Goal: Information Seeking & Learning: Check status

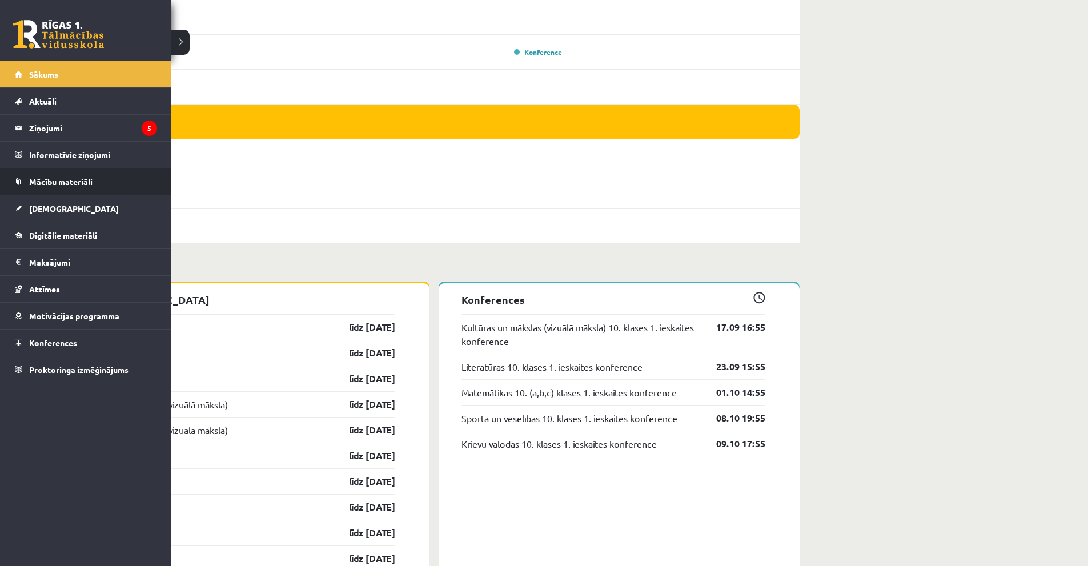
scroll to position [285, 0]
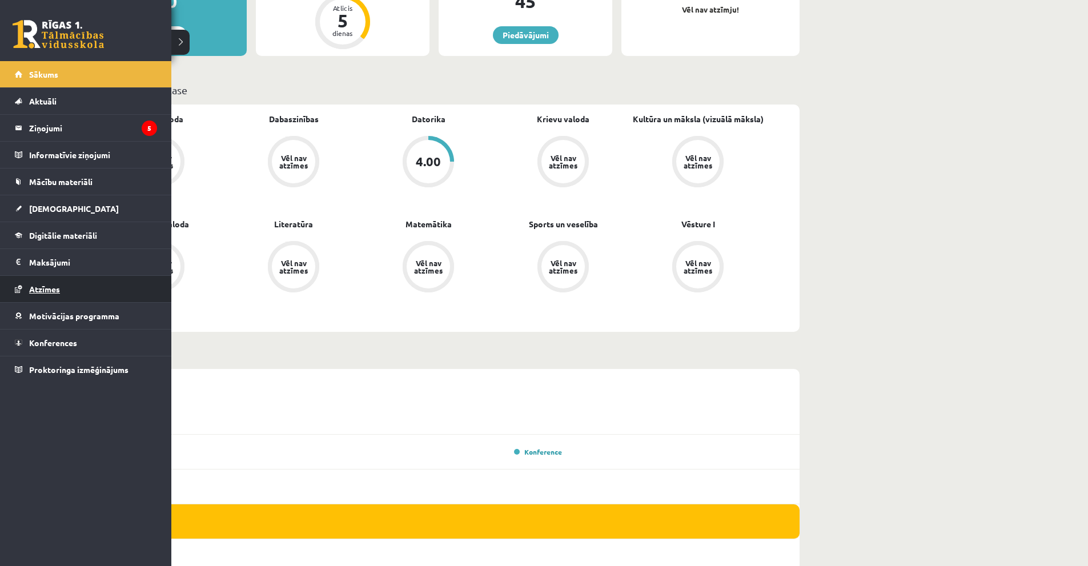
click at [63, 287] on link "Atzīmes" at bounding box center [86, 289] width 142 height 26
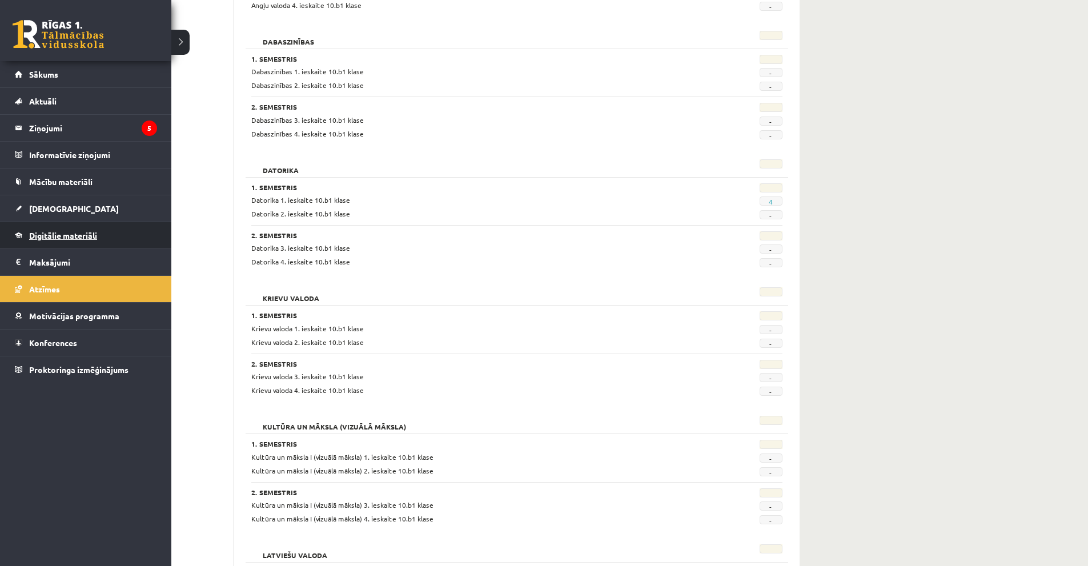
click at [48, 237] on span "Digitālie materiāli" at bounding box center [63, 235] width 68 height 10
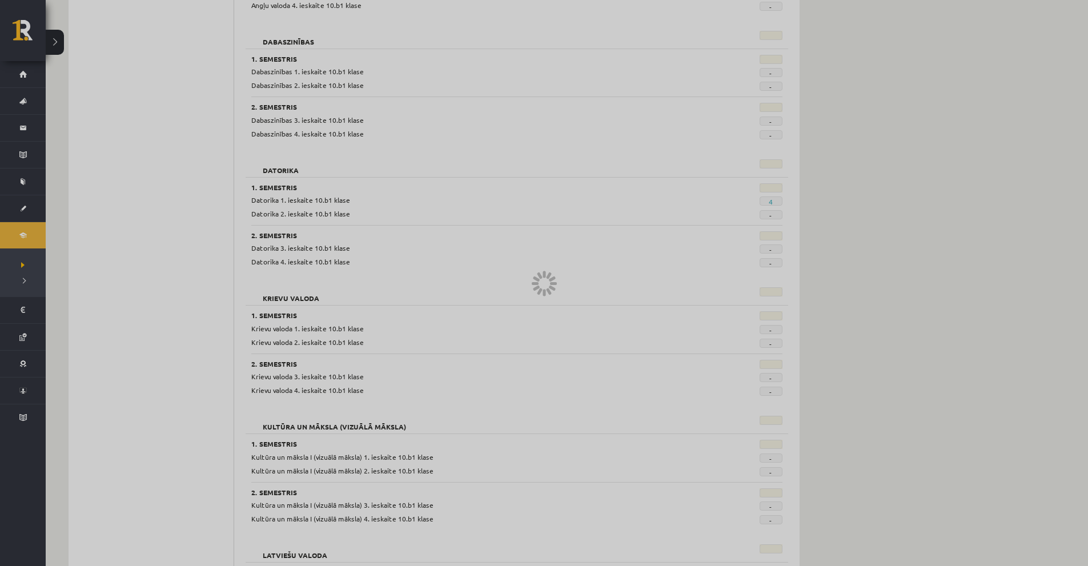
scroll to position [215, 0]
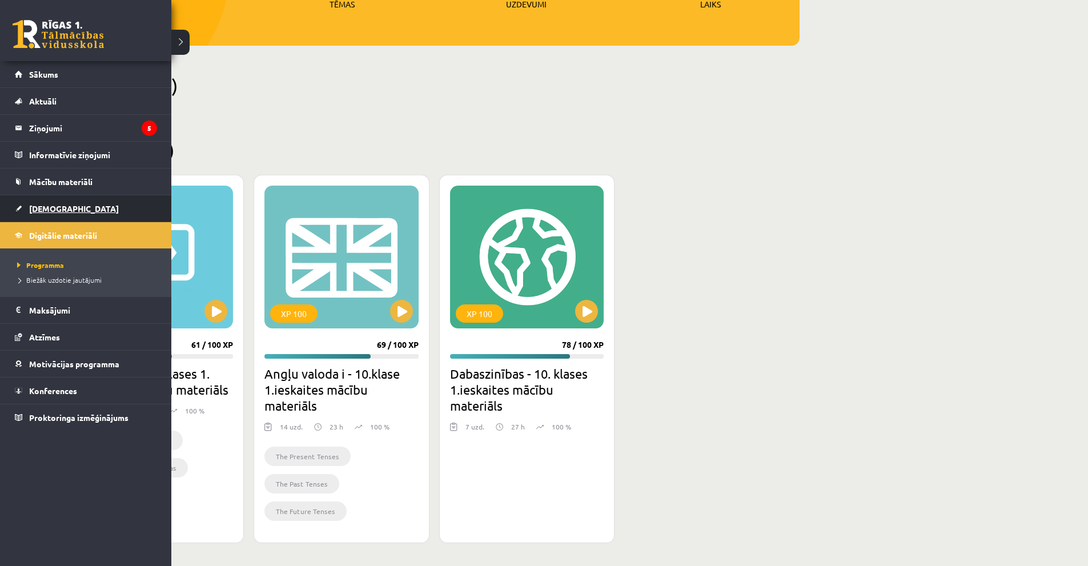
click at [55, 206] on span "[DEMOGRAPHIC_DATA]" at bounding box center [74, 208] width 90 height 10
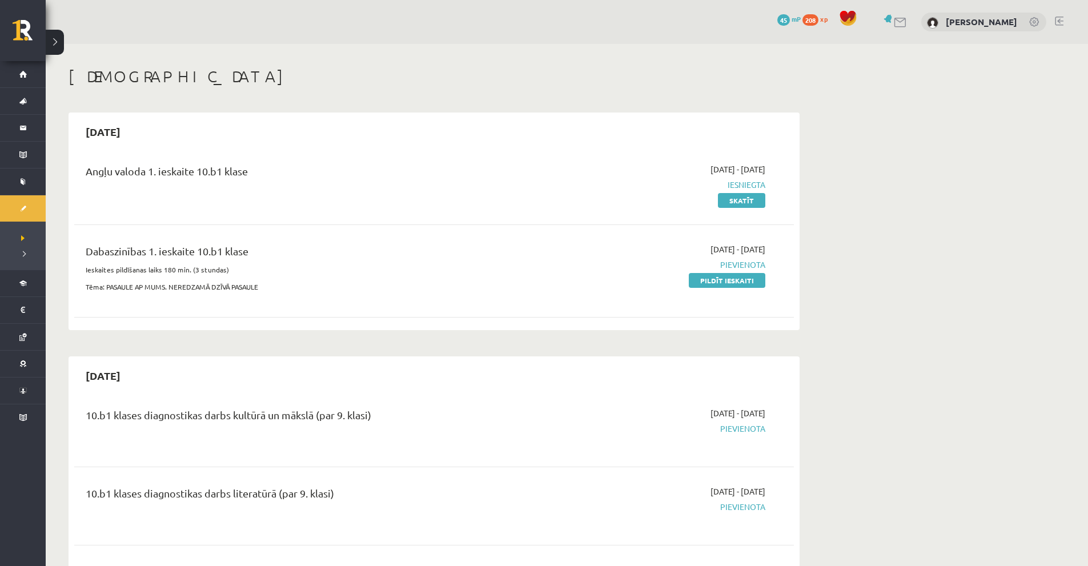
click at [750, 182] on span "Iesniegta" at bounding box center [657, 185] width 215 height 12
click at [744, 199] on link "Skatīt" at bounding box center [741, 200] width 47 height 15
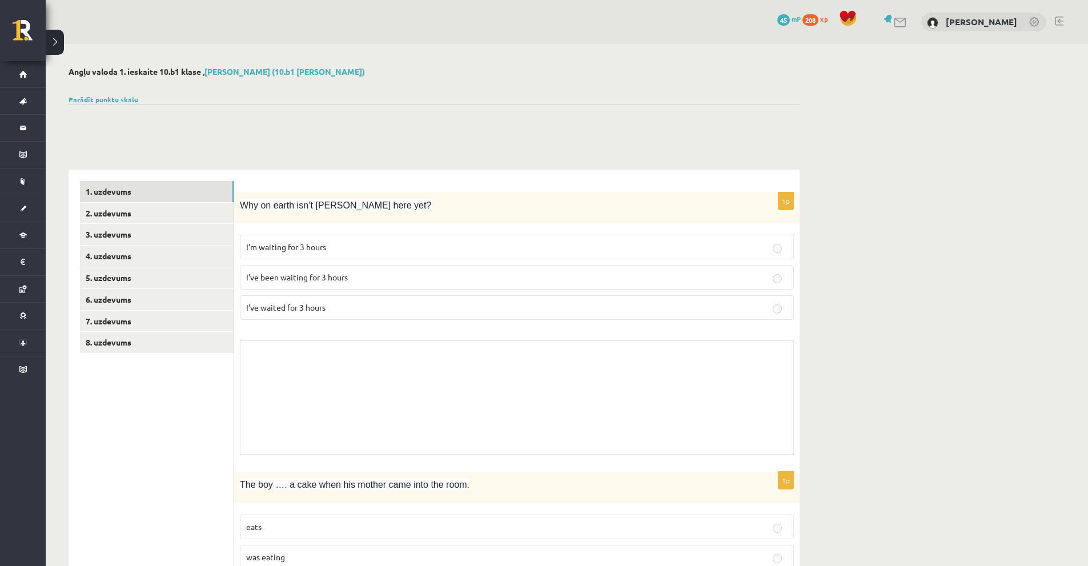
click at [460, 268] on label "I’ve been waiting for 3 hours" at bounding box center [517, 277] width 554 height 25
click at [462, 272] on p "I’ve been waiting for 3 hours" at bounding box center [516, 277] width 541 height 12
click at [463, 239] on label "I’m waiting for 3 hours" at bounding box center [517, 247] width 554 height 25
click at [462, 265] on fieldset "I’m waiting for 3 hours I’ve been waiting for 3 hours I’ve waited for 3 hours" at bounding box center [517, 276] width 554 height 94
click at [456, 290] on fieldset "I’m waiting for 3 hours I’ve been waiting for 3 hours I’ve waited for 3 hours" at bounding box center [517, 276] width 554 height 94
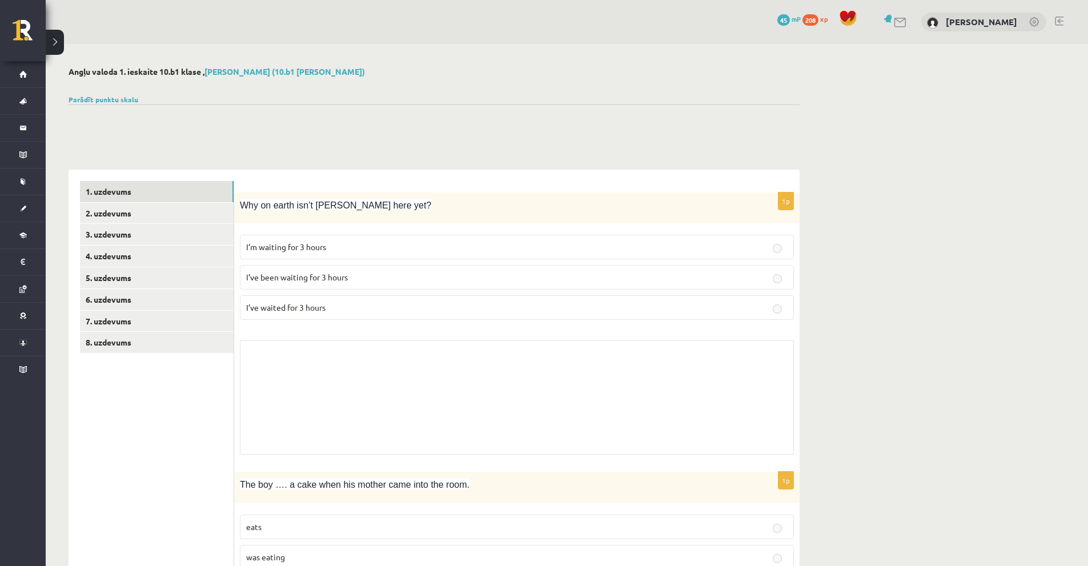
click at [325, 195] on div "Why on earth isn’t Josh here yet?" at bounding box center [516, 207] width 565 height 31
click at [122, 103] on div "Parādīt punktu skalu Atzīme No Līdz 1 0 16 2 17 24 3 25 32 4 33 40 5 41 48 6 49…" at bounding box center [434, 99] width 731 height 10
click at [116, 95] on link "Parādīt punktu skalu" at bounding box center [104, 99] width 70 height 9
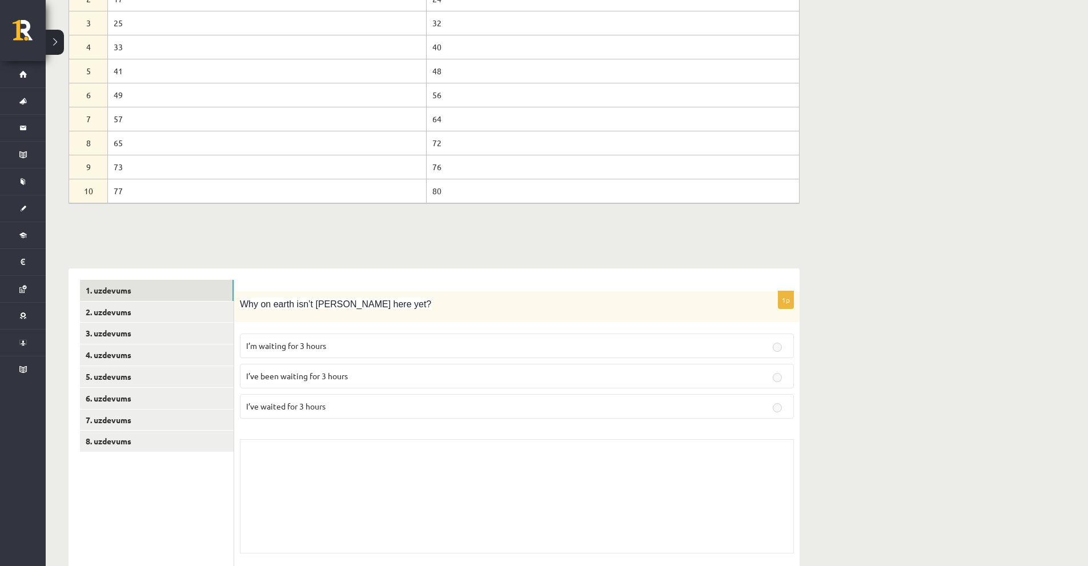
scroll to position [228, 0]
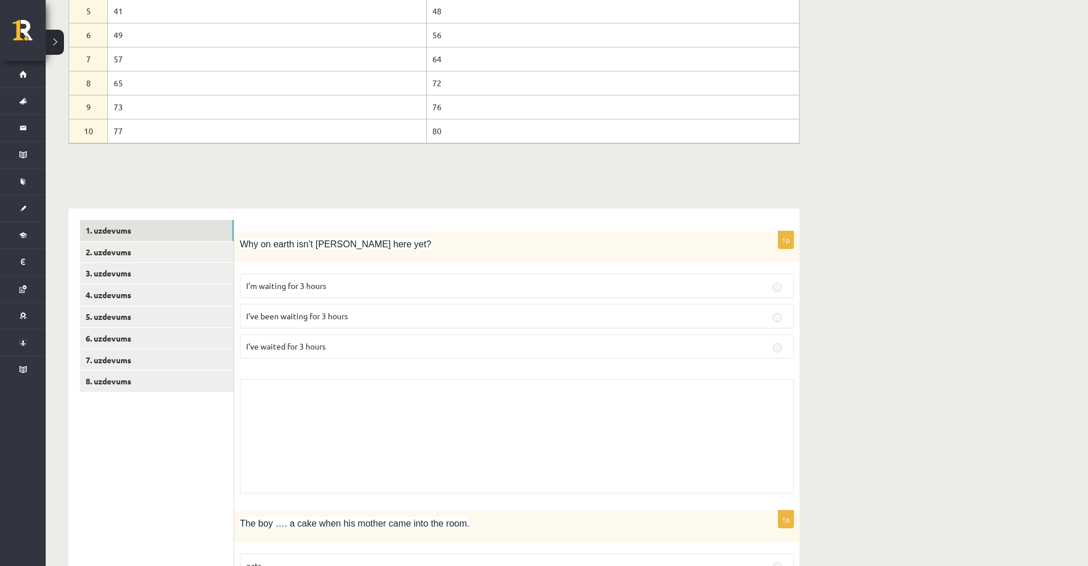
click at [353, 352] on p "I’ve waited for 3 hours" at bounding box center [516, 346] width 541 height 12
click at [171, 291] on link "4. uzdevums" at bounding box center [157, 294] width 154 height 21
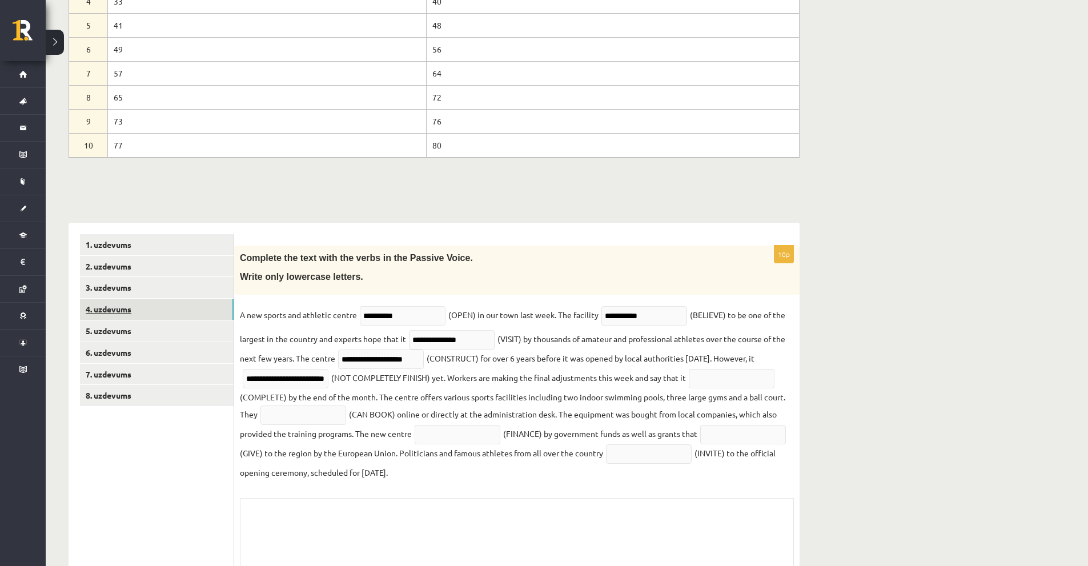
scroll to position [130, 0]
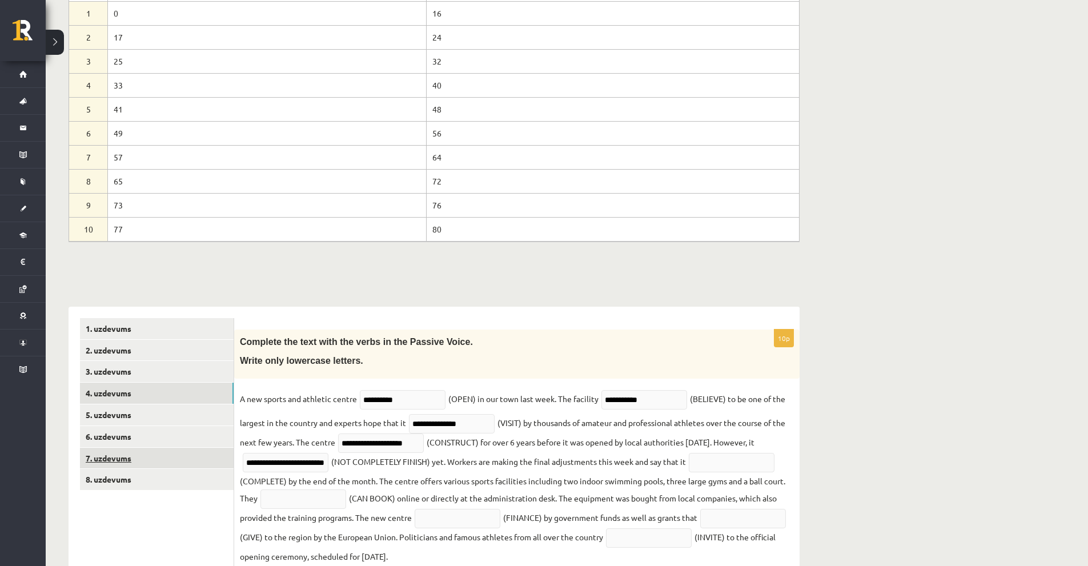
click at [117, 466] on link "7. uzdevums" at bounding box center [157, 458] width 154 height 21
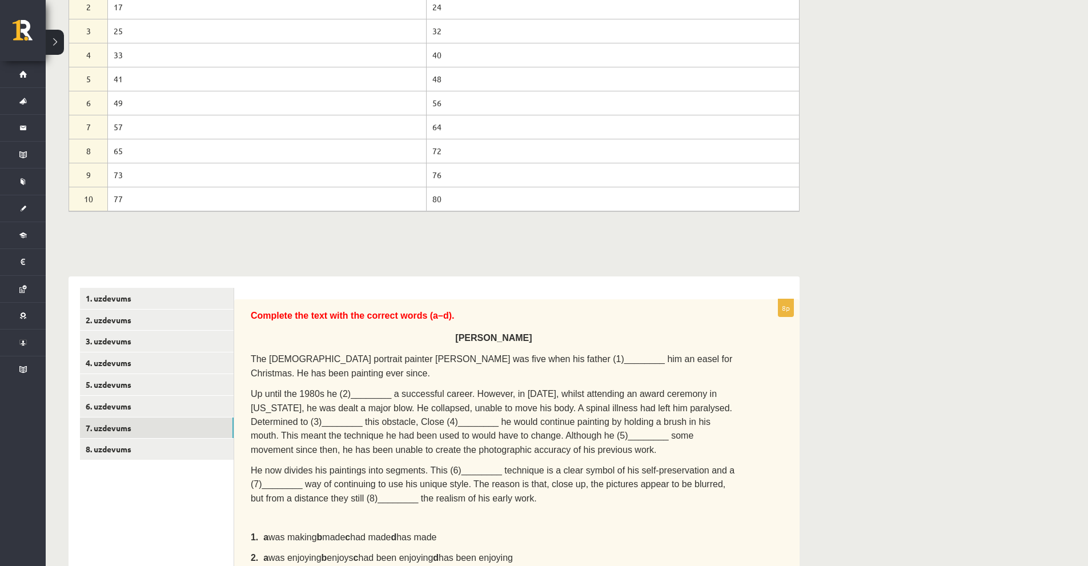
scroll to position [156, 0]
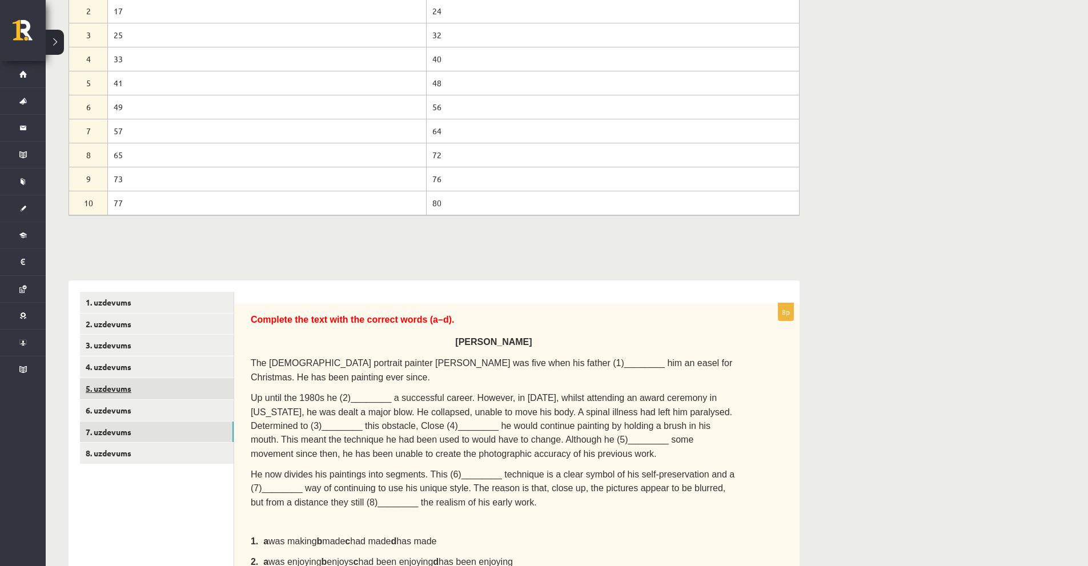
click at [158, 385] on link "5. uzdevums" at bounding box center [157, 388] width 154 height 21
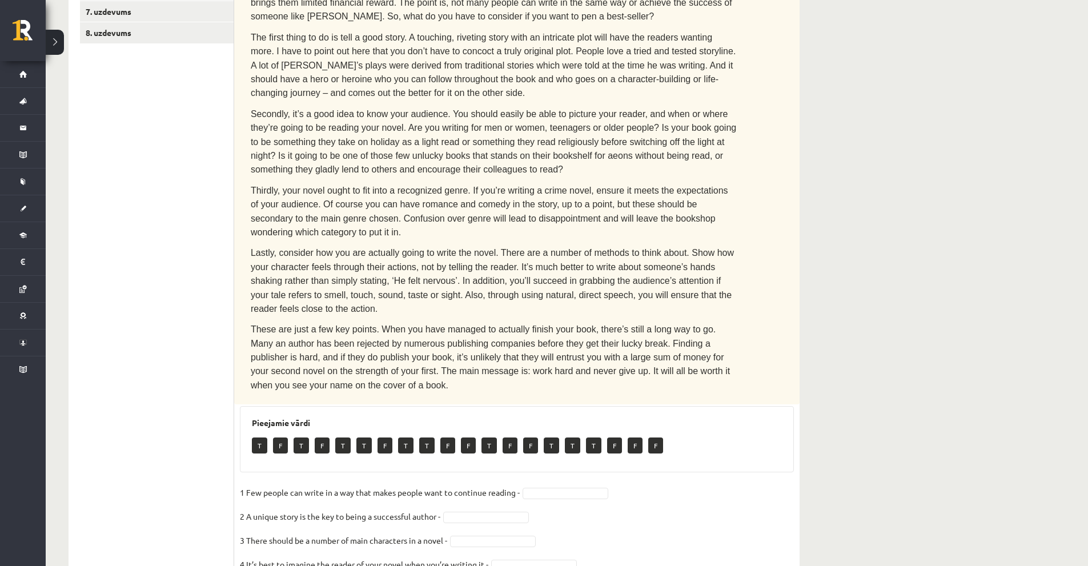
scroll to position [442, 0]
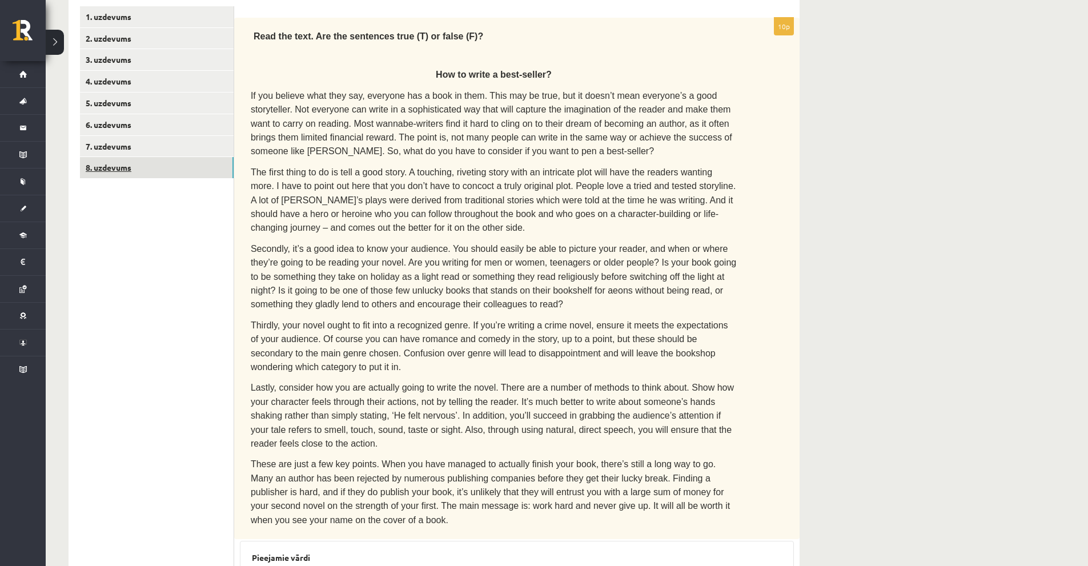
click at [132, 168] on link "8. uzdevums" at bounding box center [157, 167] width 154 height 21
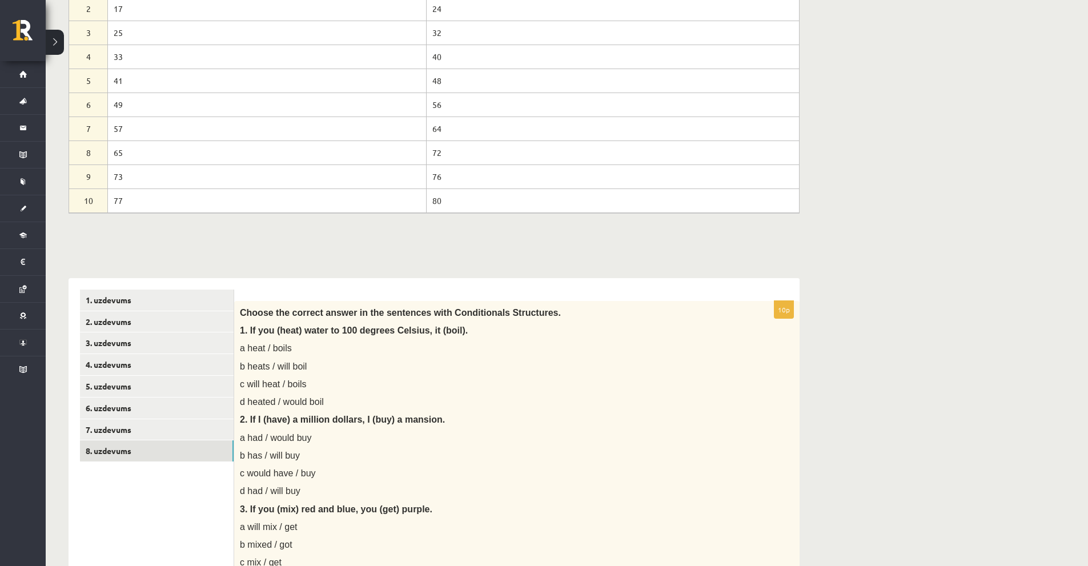
scroll to position [0, 0]
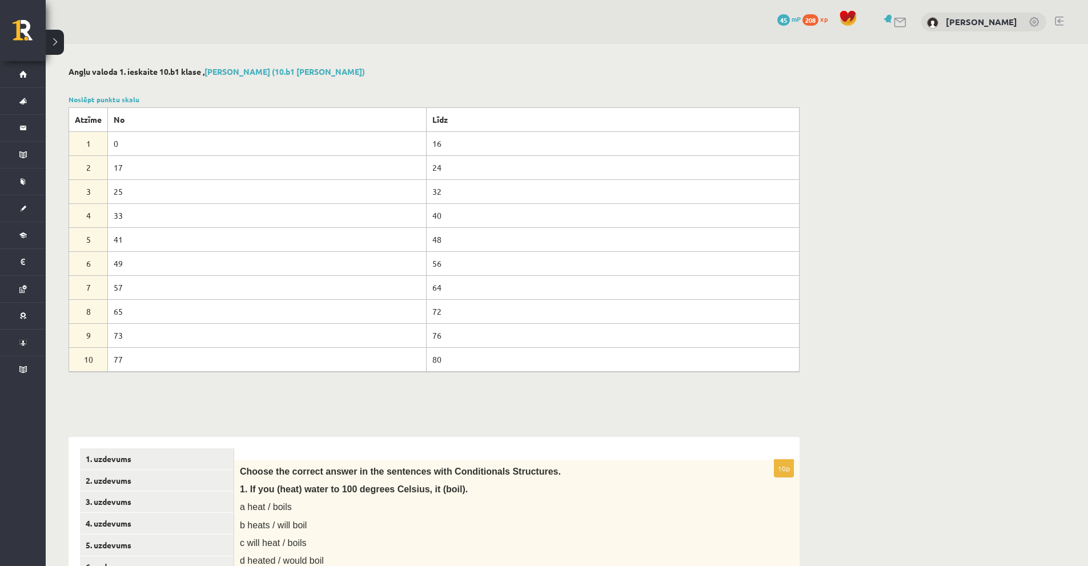
click at [432, 156] on td "24" at bounding box center [612, 167] width 373 height 24
click at [426, 120] on th "Līdz" at bounding box center [612, 119] width 373 height 24
click at [436, 116] on th "Līdz" at bounding box center [612, 119] width 373 height 24
click at [428, 148] on td "16" at bounding box center [612, 143] width 373 height 24
click at [241, 145] on td "0" at bounding box center [267, 143] width 319 height 24
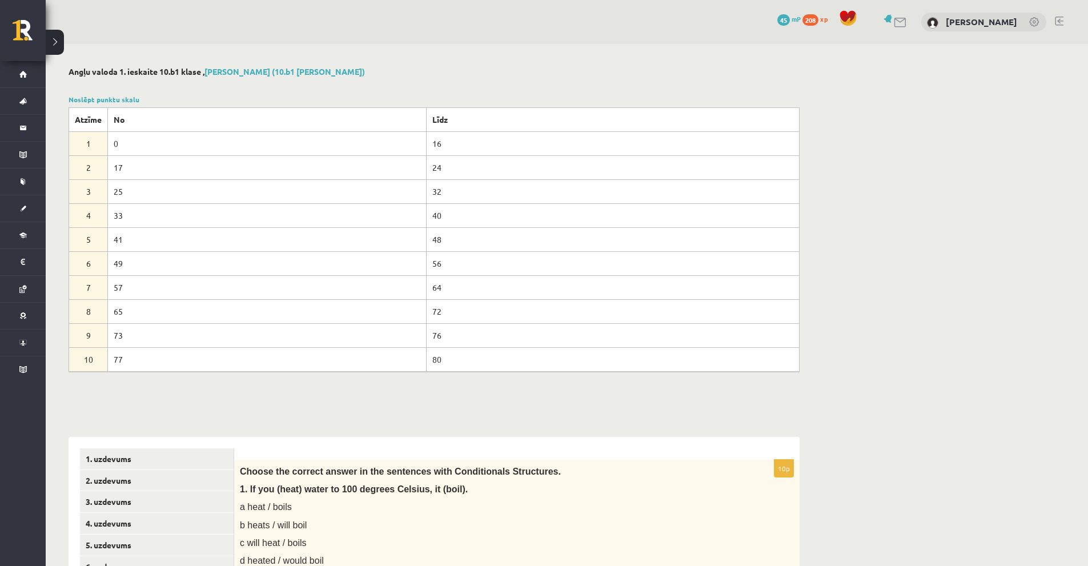
click at [103, 105] on div "Noslēpt punktu skalu Atzīme No Līdz 1 0 16 2 17 24 3 25 32 4 33 40 5 41 48 6 49…" at bounding box center [434, 232] width 731 height 277
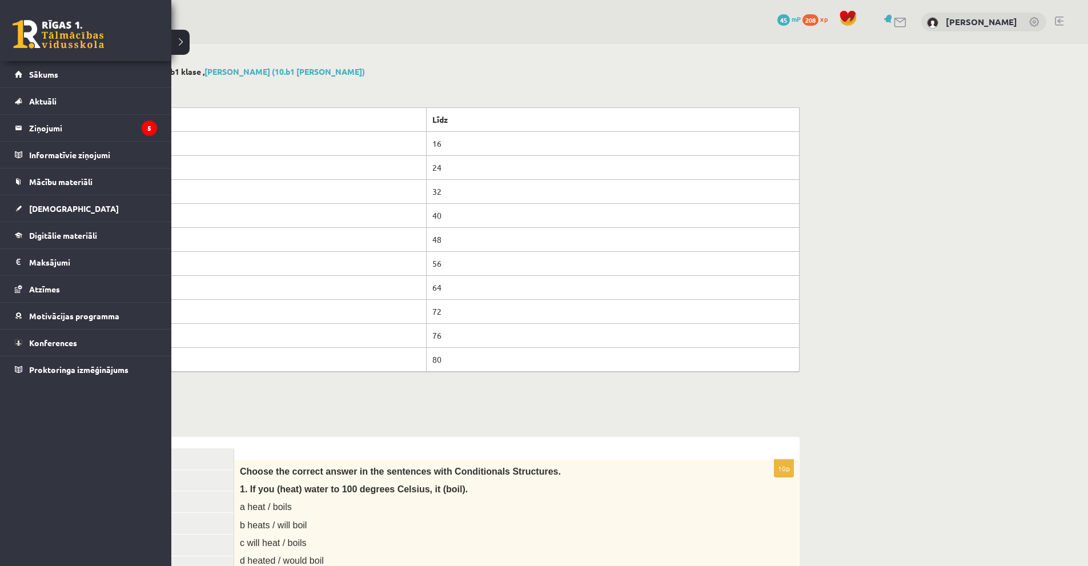
click at [24, 31] on link at bounding box center [58, 34] width 91 height 29
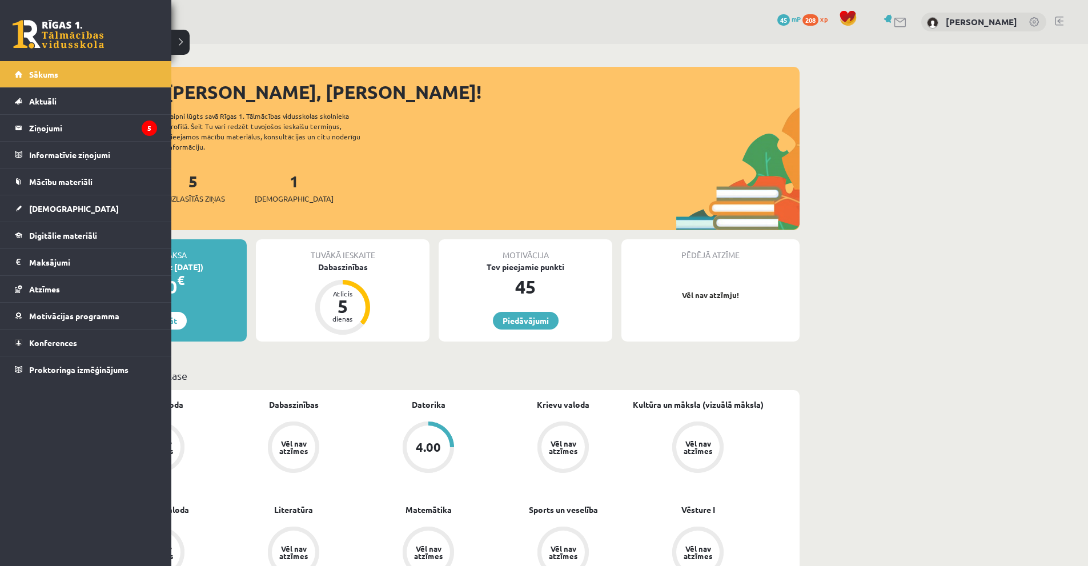
click at [50, 22] on link at bounding box center [58, 34] width 91 height 29
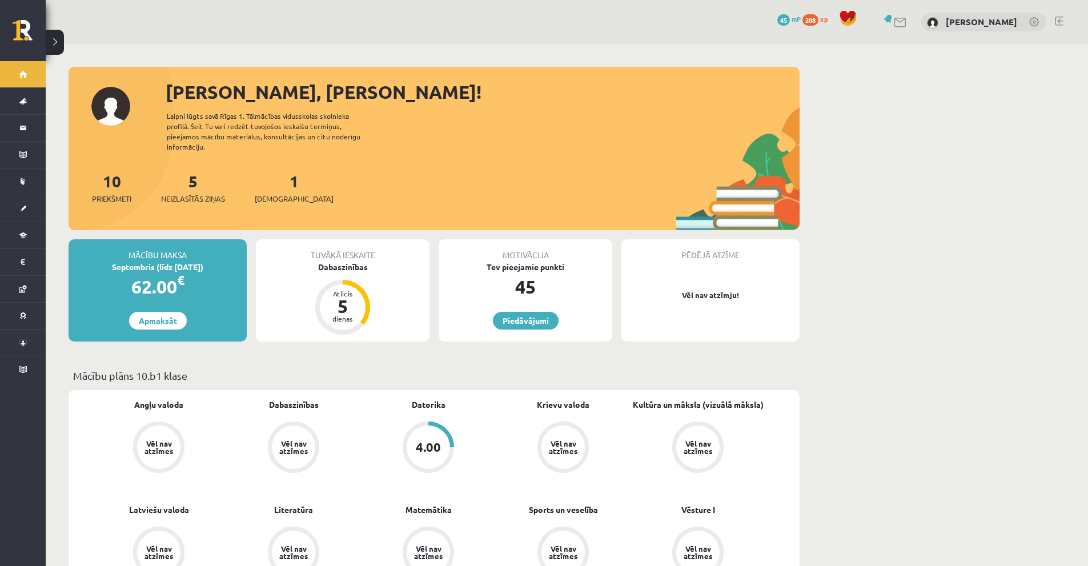
click at [158, 440] on div "Vēl nav atzīmes" at bounding box center [159, 447] width 32 height 15
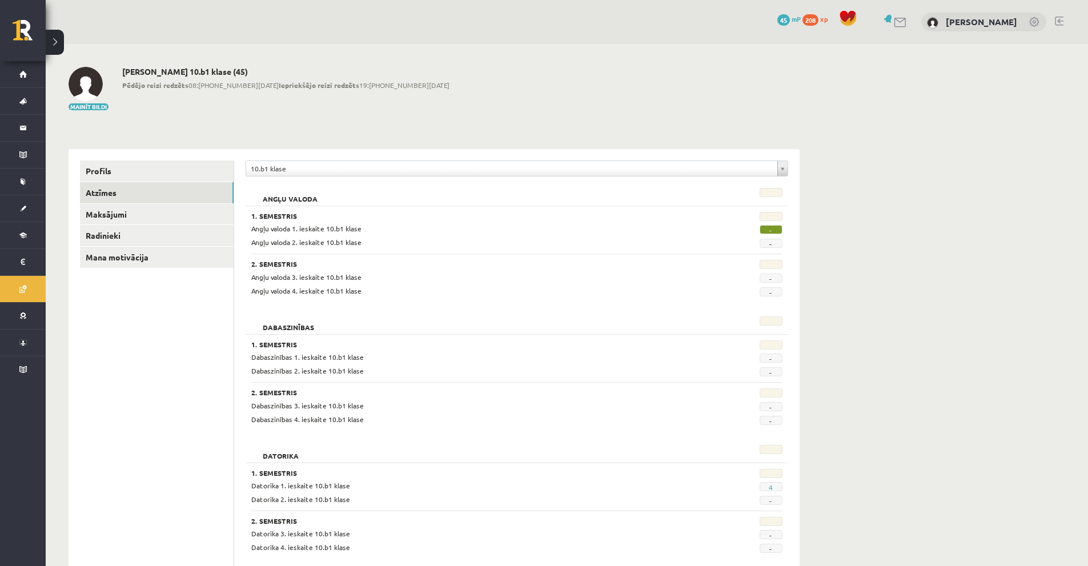
click at [770, 227] on span "-" at bounding box center [770, 229] width 23 height 9
click at [759, 236] on div "Angļu valoda 1. ieskaite 10.b1 klase - Angļu valoda 2. ieskaite 10.b1 klase -" at bounding box center [516, 235] width 531 height 25
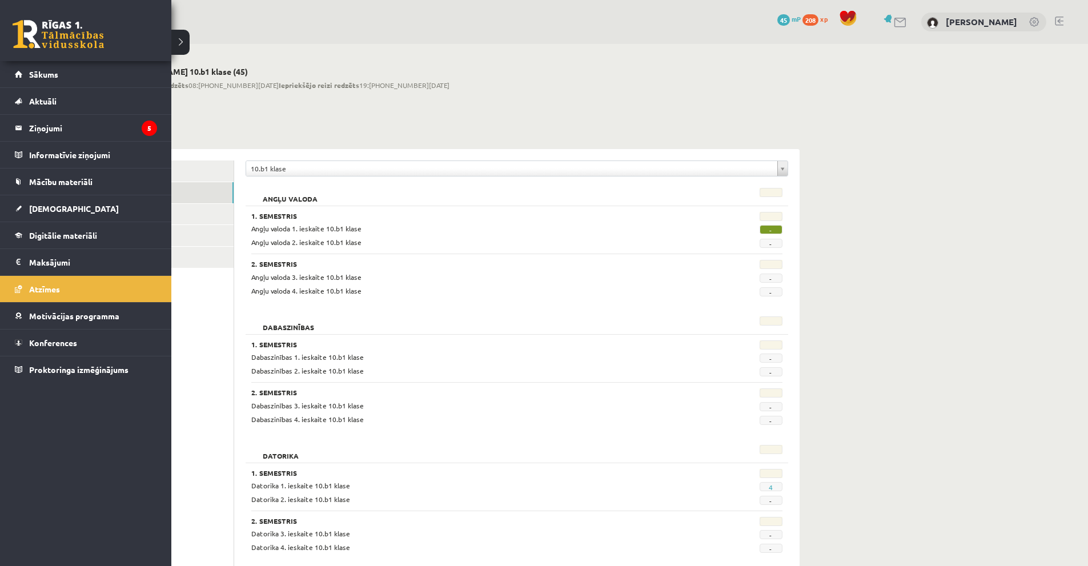
click at [51, 38] on link at bounding box center [58, 34] width 91 height 29
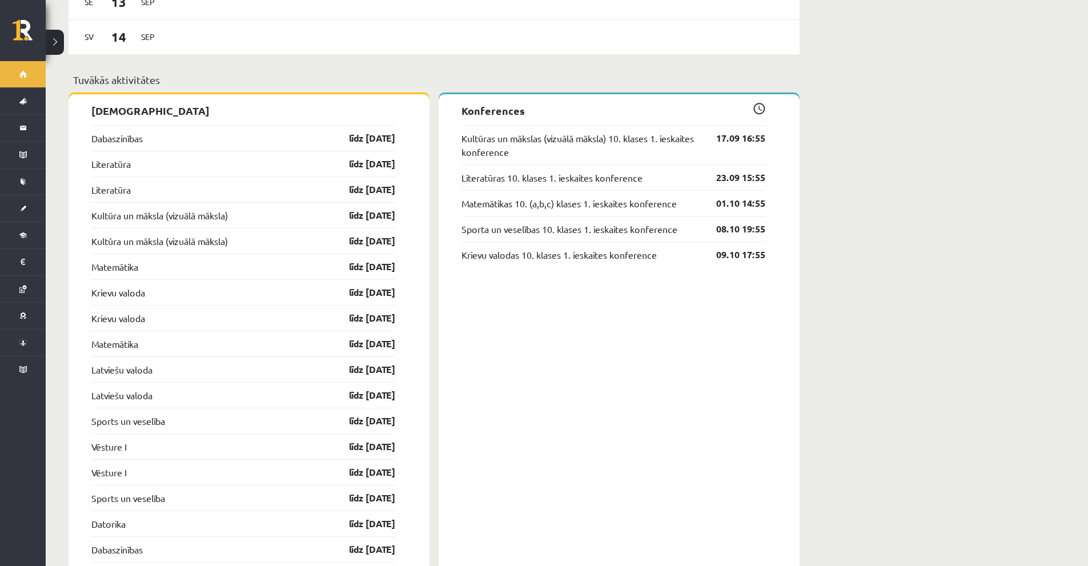
scroll to position [970, 0]
